Goal: Find specific page/section: Find specific page/section

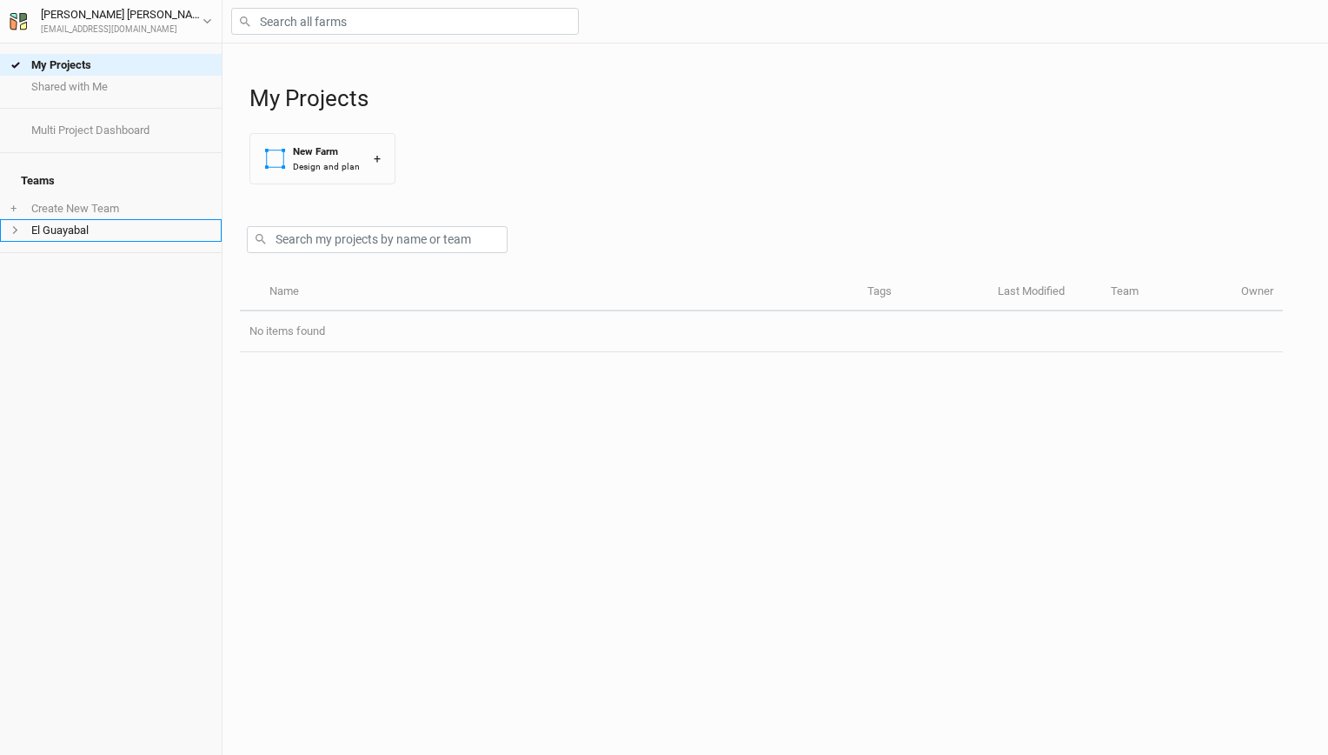
click at [63, 221] on li "El Guayabal" at bounding box center [111, 230] width 222 height 22
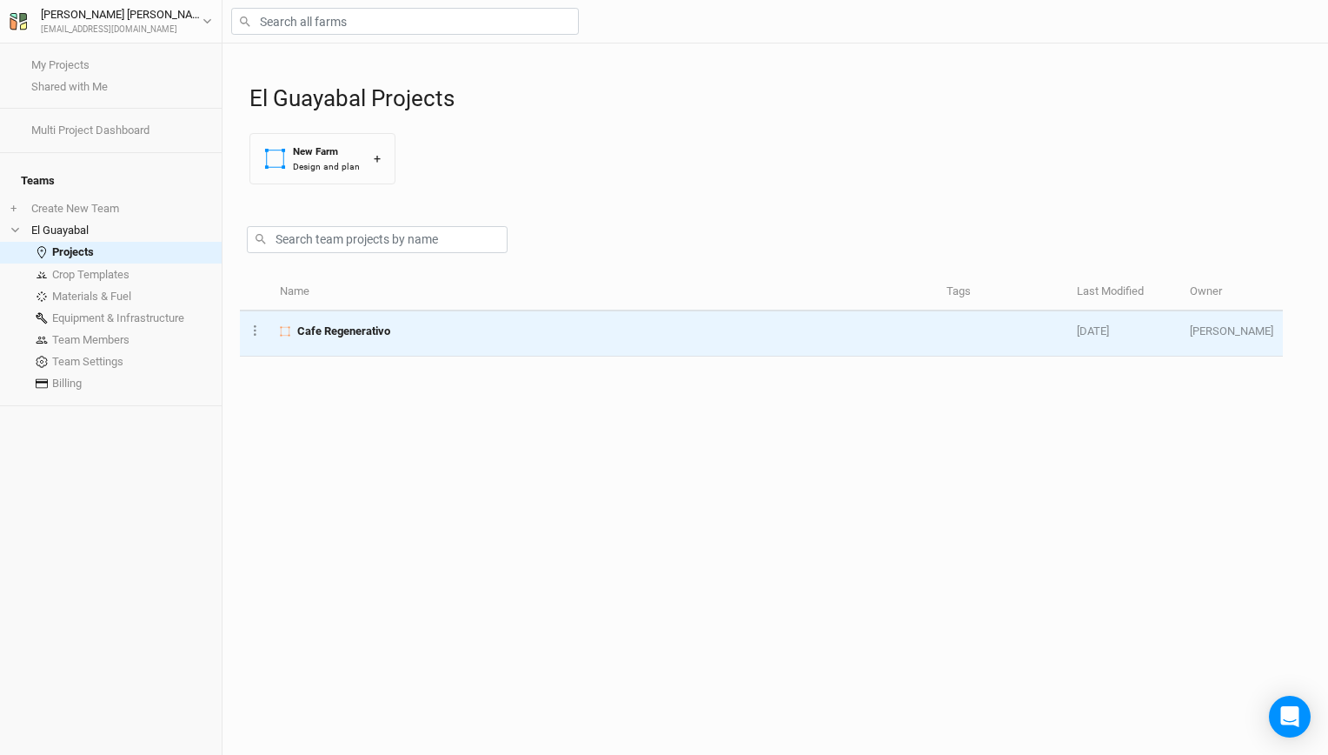
click at [424, 327] on div "Cafe Regenerativo" at bounding box center [603, 331] width 647 height 16
